Goal: Transaction & Acquisition: Purchase product/service

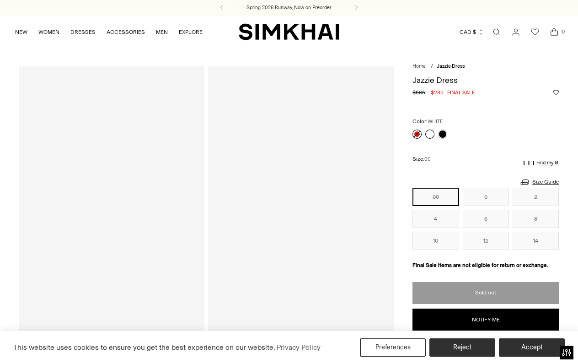
click at [428, 135] on link at bounding box center [429, 133] width 9 height 9
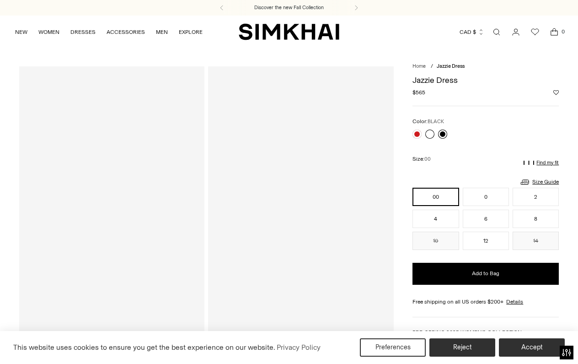
click at [442, 133] on link at bounding box center [442, 133] width 9 height 9
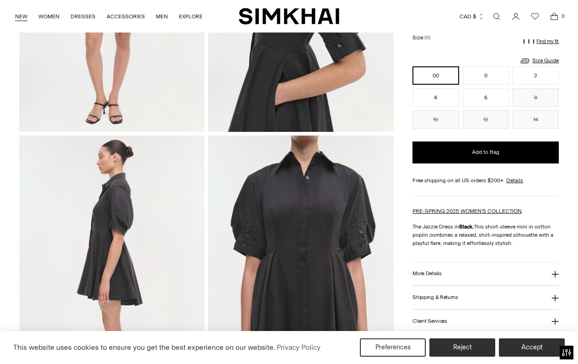
click at [19, 16] on link "NEW" at bounding box center [21, 16] width 12 height 20
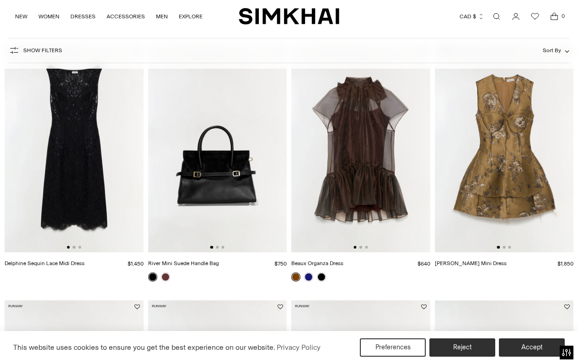
scroll to position [97, 0]
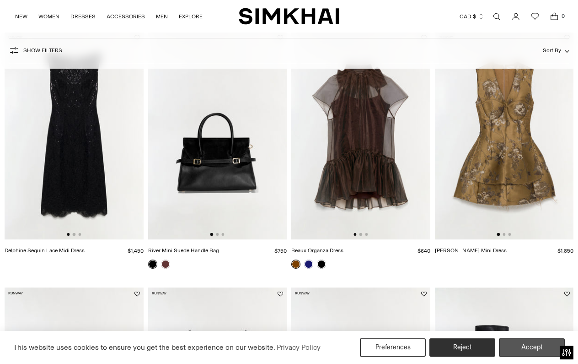
click at [533, 342] on button "Accept" at bounding box center [532, 347] width 66 height 18
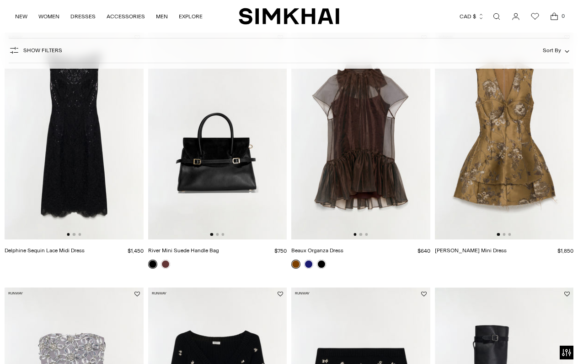
click at [506, 233] on div at bounding box center [504, 234] width 14 height 3
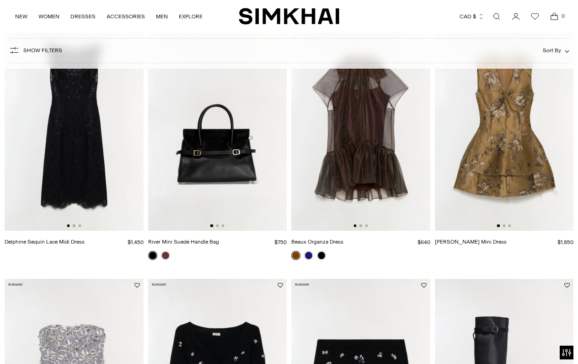
scroll to position [38, 0]
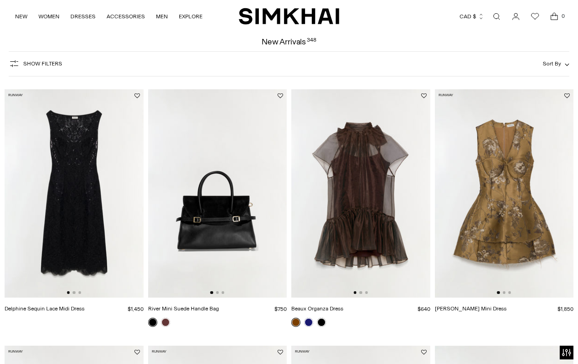
click at [486, 178] on img at bounding box center [504, 193] width 139 height 208
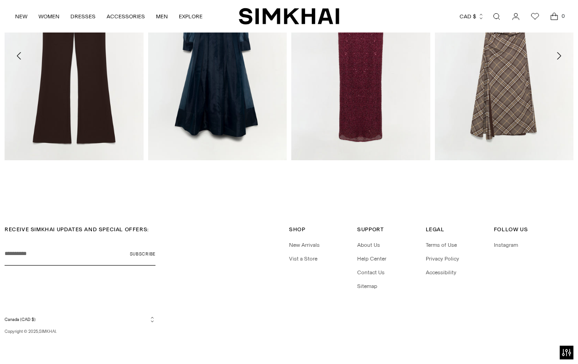
scroll to position [1561, 0]
click at [18, 52] on icon "Move to previous carousel slide" at bounding box center [19, 56] width 11 height 11
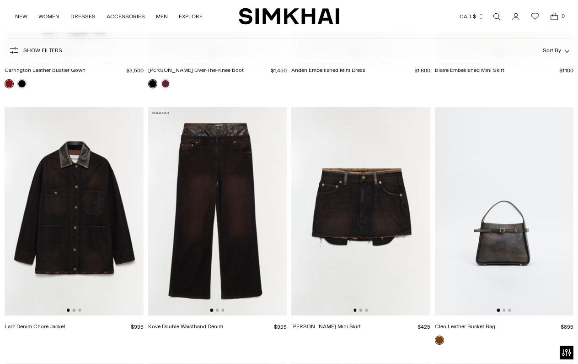
scroll to position [832, 0]
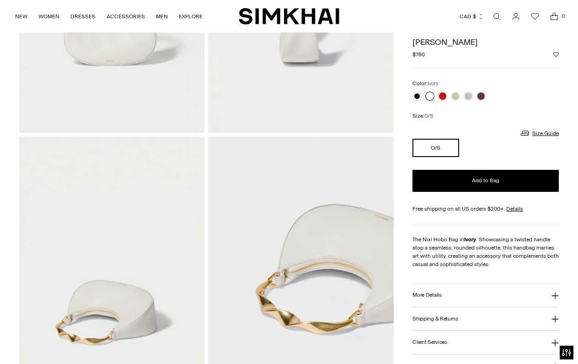
scroll to position [90, 0]
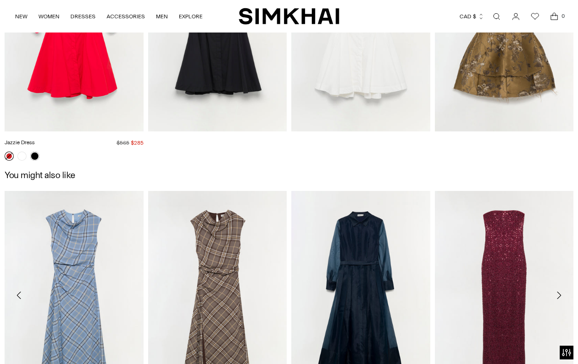
scroll to position [1068, 0]
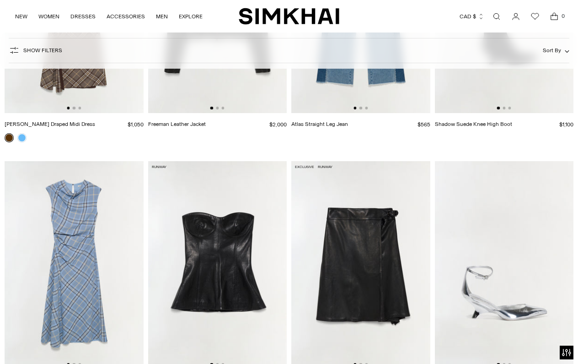
scroll to position [1568, 0]
